Goal: Information Seeking & Learning: Learn about a topic

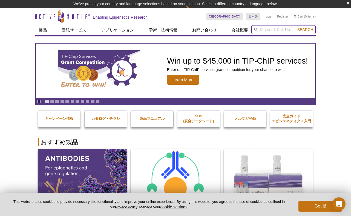
click at [271, 28] on input "search" at bounding box center [284, 29] width 64 height 9
type input "ぬ"
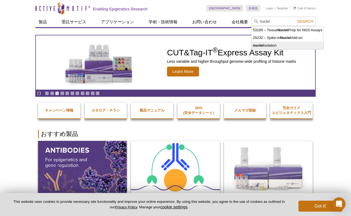
click at [299, 43] on li "nuclei isolation" at bounding box center [288, 46] width 72 height 8
type input "nuclei isolation"
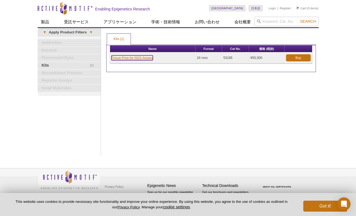
click at [143, 57] on link "Tissue Prep for NGS Assays" at bounding box center [132, 57] width 42 height 5
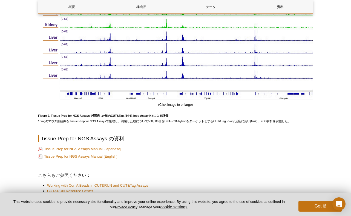
scroll to position [650, 0]
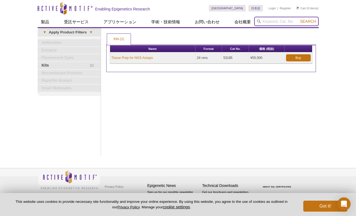
click at [280, 23] on input "search" at bounding box center [286, 21] width 64 height 9
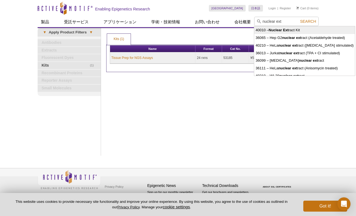
click at [304, 29] on li "40010 – Nuclear Ext ract Kit" at bounding box center [304, 30] width 101 height 8
type input "40010 – Nuclear Extract Kit"
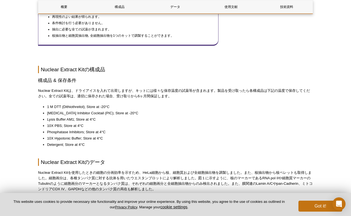
scroll to position [384, 0]
